Goal: Find specific page/section: Find specific page/section

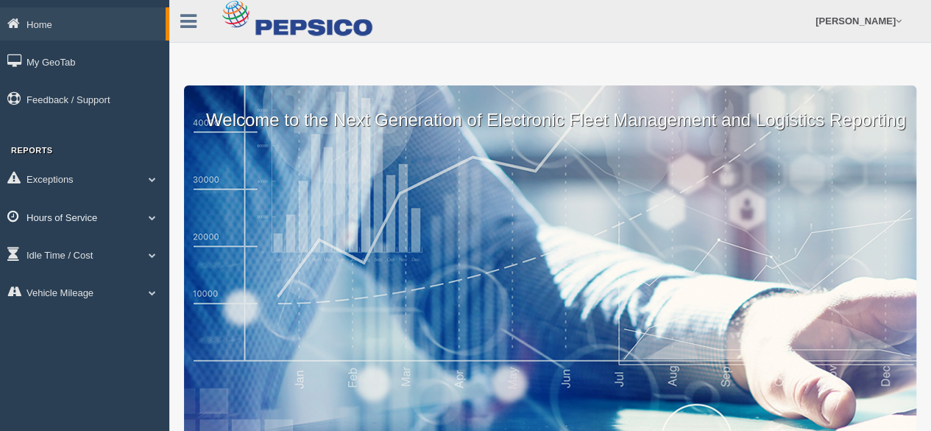
click at [149, 219] on span at bounding box center [152, 217] width 19 height 7
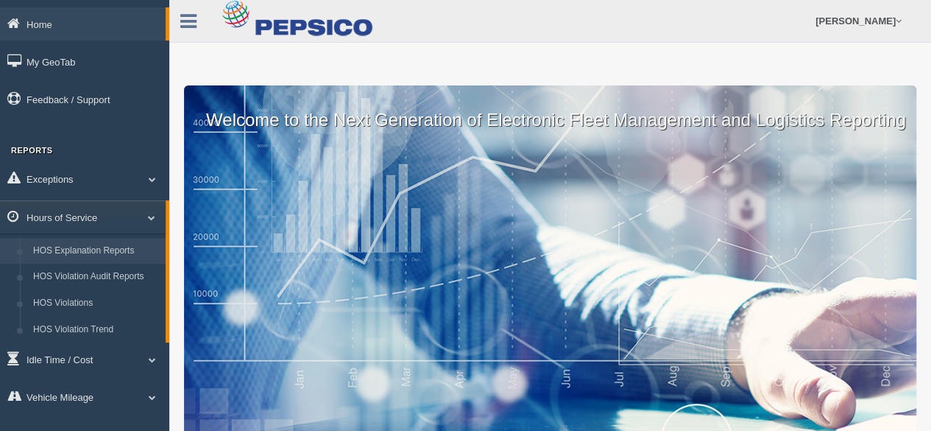
click at [114, 261] on link "HOS Explanation Reports" at bounding box center [96, 251] width 139 height 27
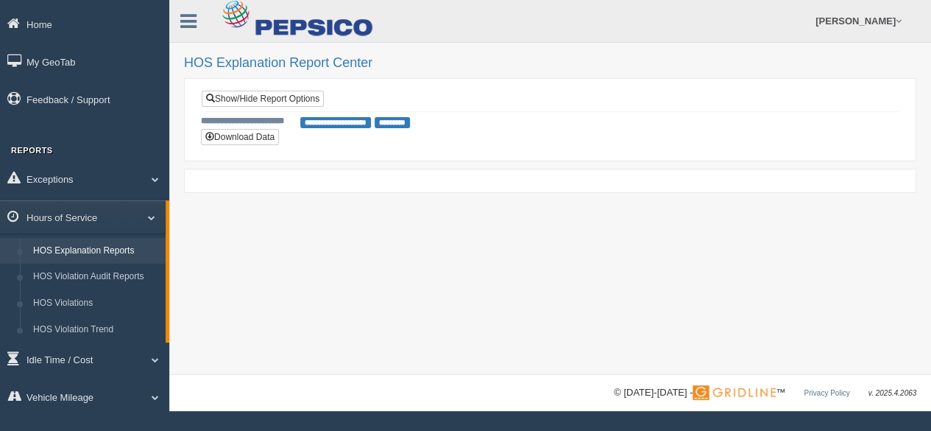
click at [114, 258] on link "HOS Explanation Reports" at bounding box center [96, 251] width 139 height 27
